Goal: Check status: Check status

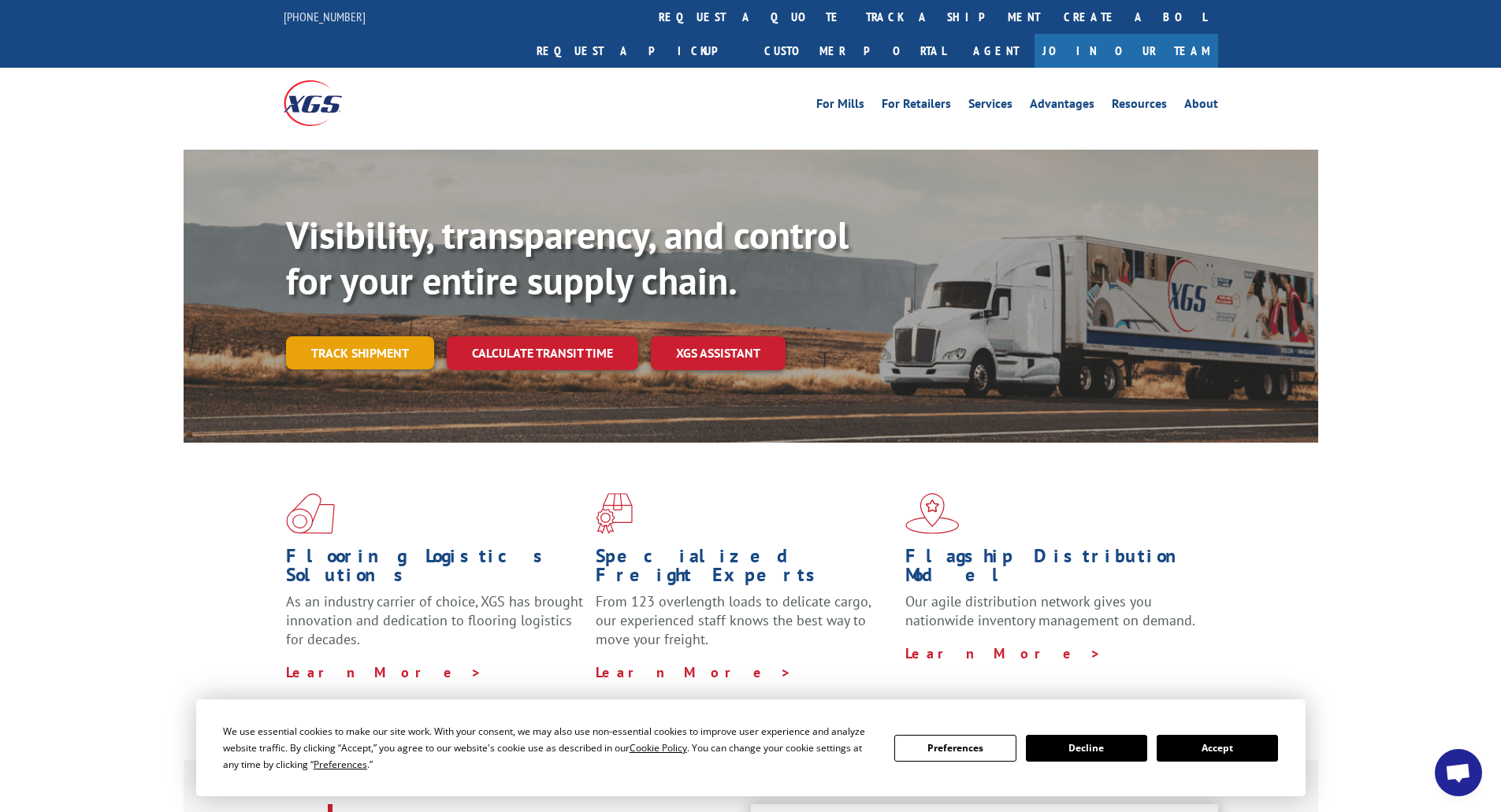
click at [365, 336] on link "Track shipment" at bounding box center [359, 352] width 148 height 33
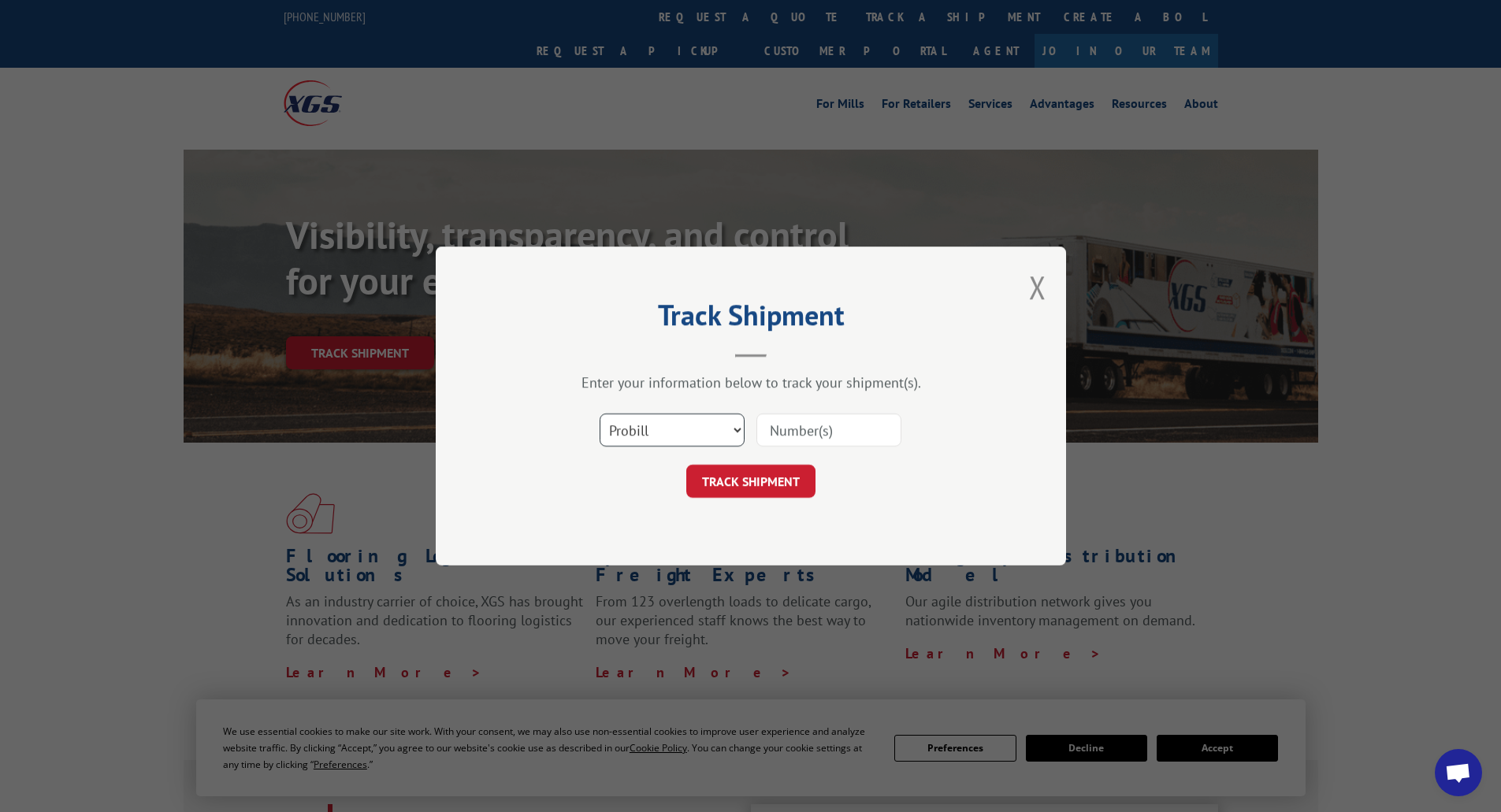
click at [725, 430] on select "Select category... Probill BOL PO" at bounding box center [672, 430] width 145 height 33
select select "po"
click at [600, 413] on select "Select category... Probill BOL PO" at bounding box center [672, 430] width 145 height 33
click at [815, 432] on input at bounding box center [829, 430] width 145 height 33
type input "58595"
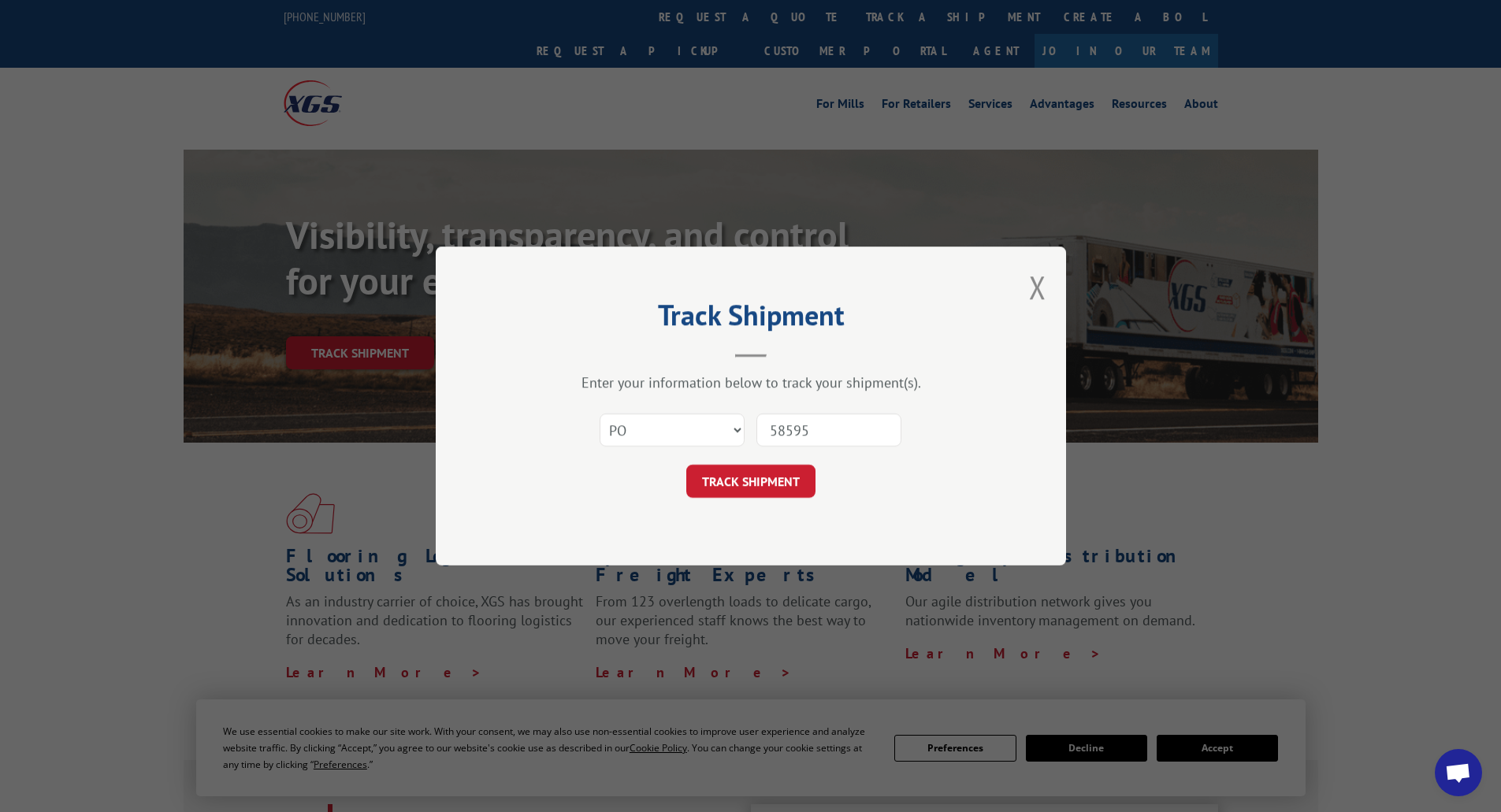
click button "TRACK SHIPMENT" at bounding box center [750, 481] width 130 height 33
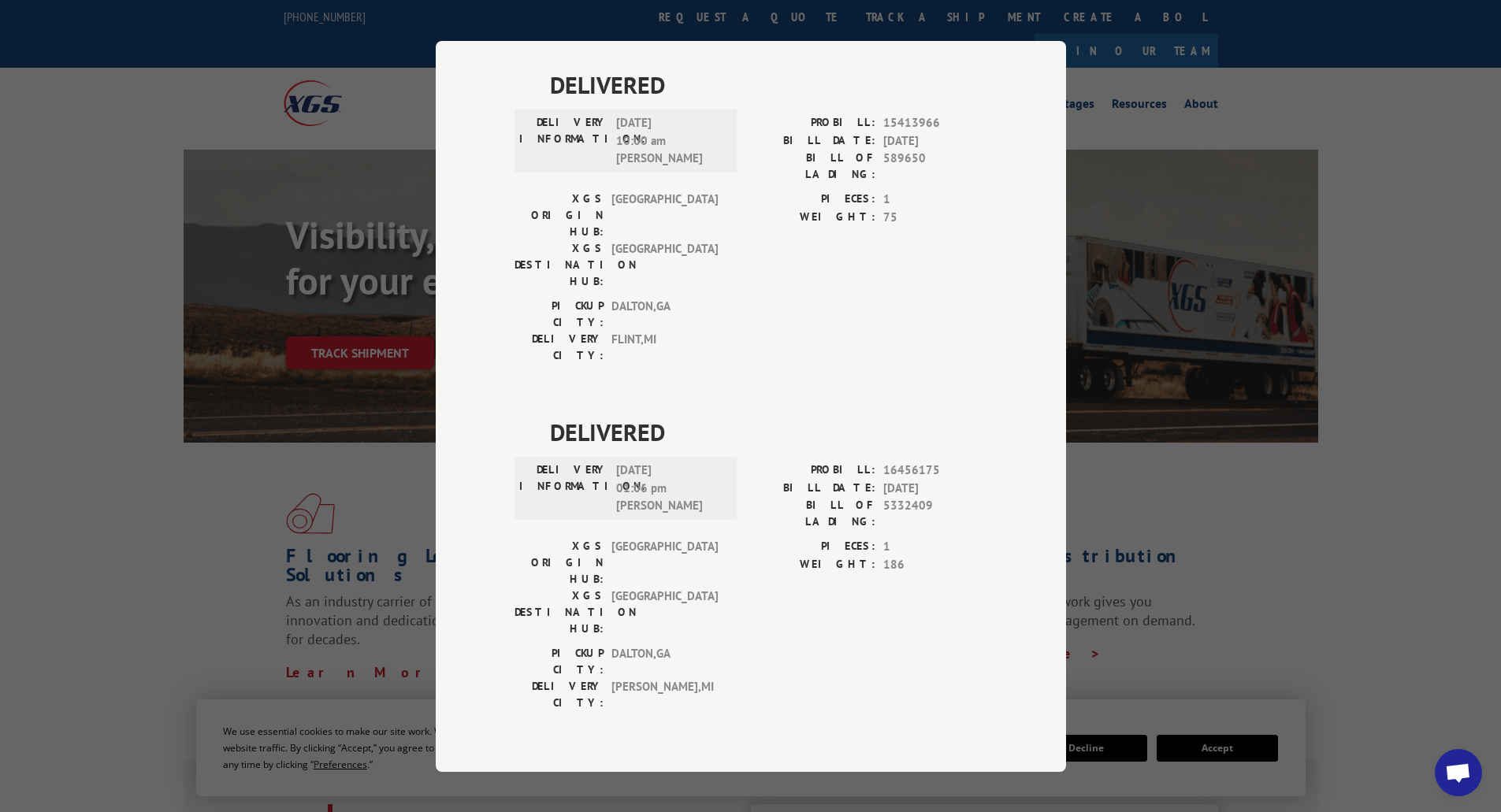
scroll to position [1510, 0]
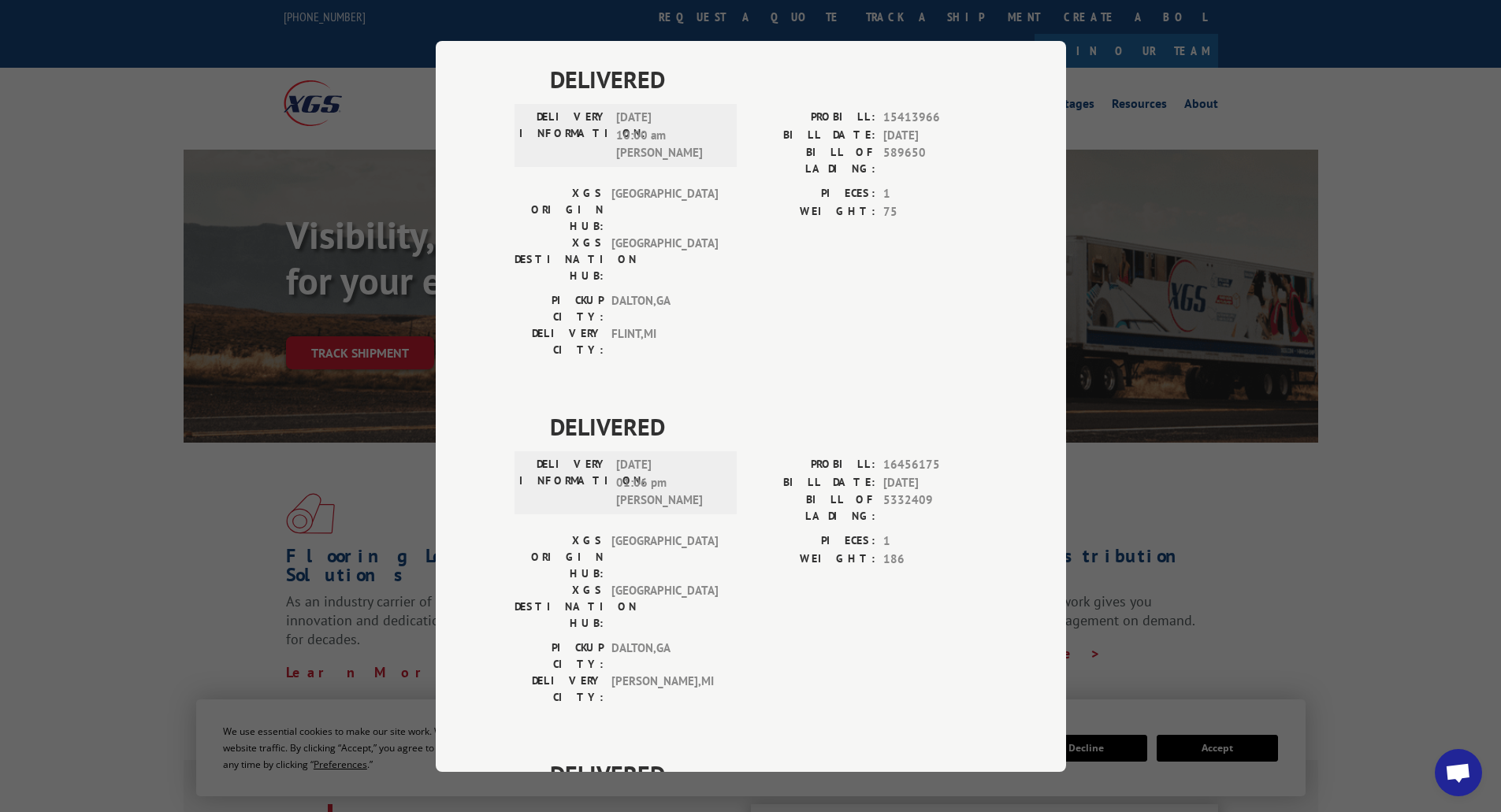
click at [107, 559] on div "Track Shipment DELIVERED DELIVERY INFORMATION: PROBILL: 10694706 BILL DATE: [DA…" at bounding box center [750, 406] width 1501 height 812
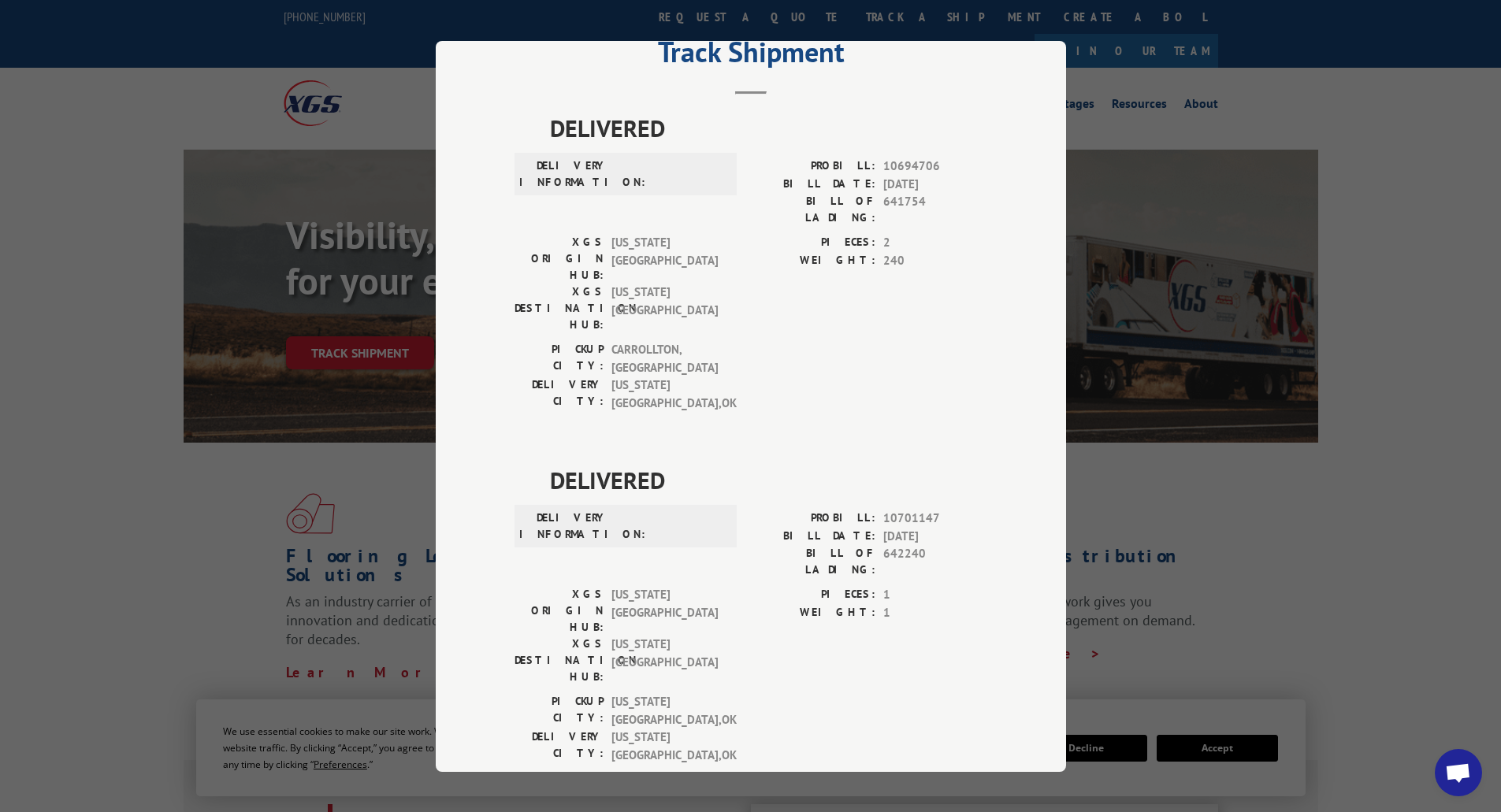
scroll to position [0, 0]
